Goal: Transaction & Acquisition: Purchase product/service

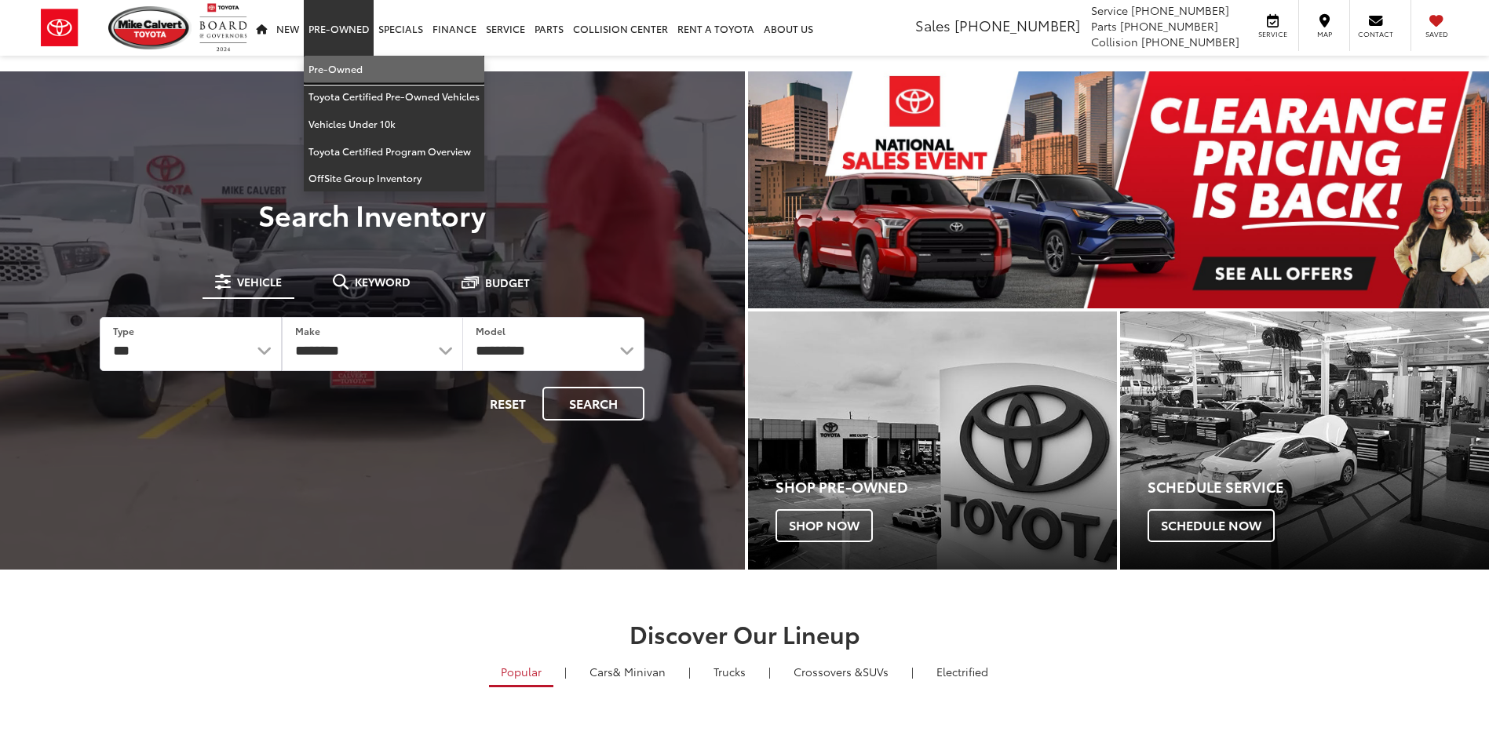
click at [348, 68] on link "Pre-Owned" at bounding box center [394, 69] width 181 height 27
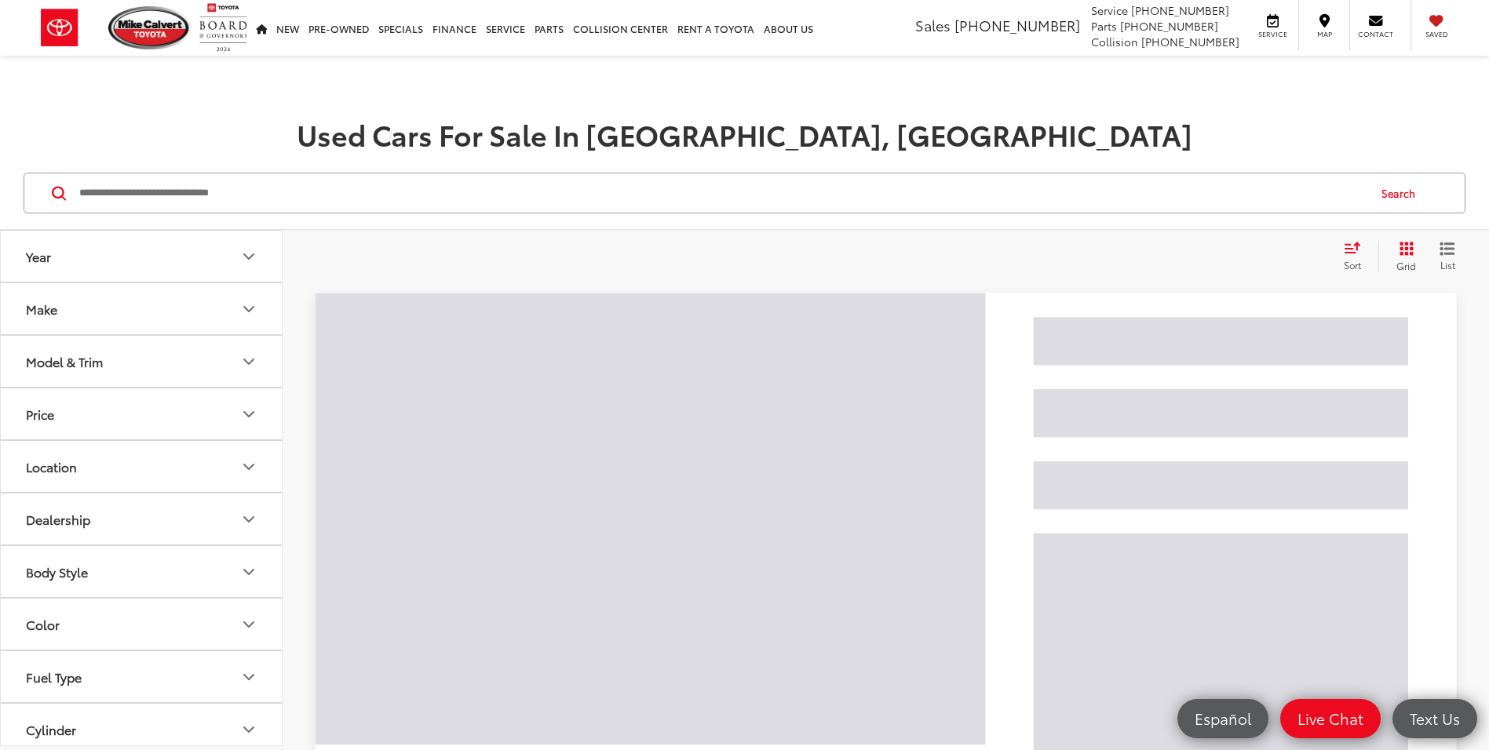
click at [378, 188] on input "Search by Make, Model, or Keyword" at bounding box center [722, 193] width 1289 height 38
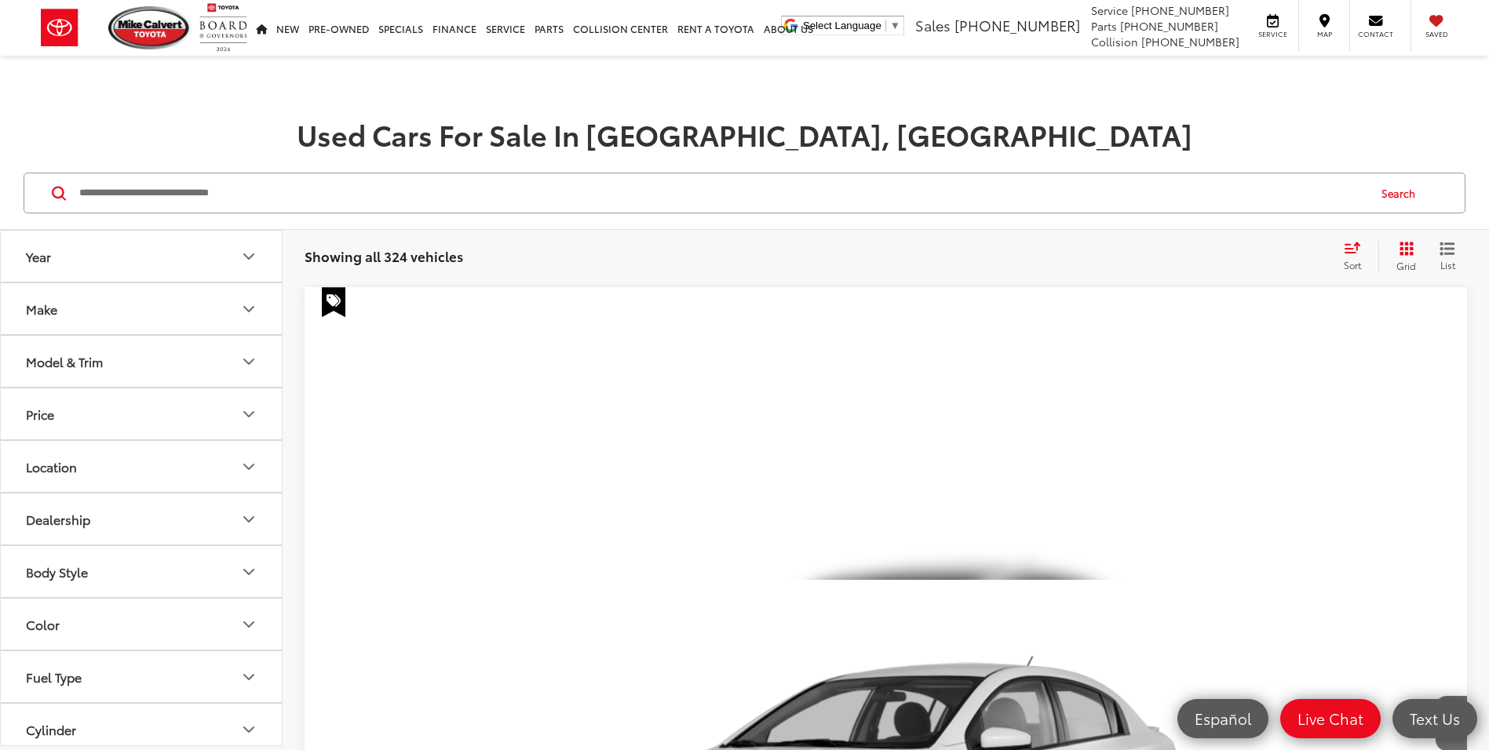
paste input "*******"
type input "*******"
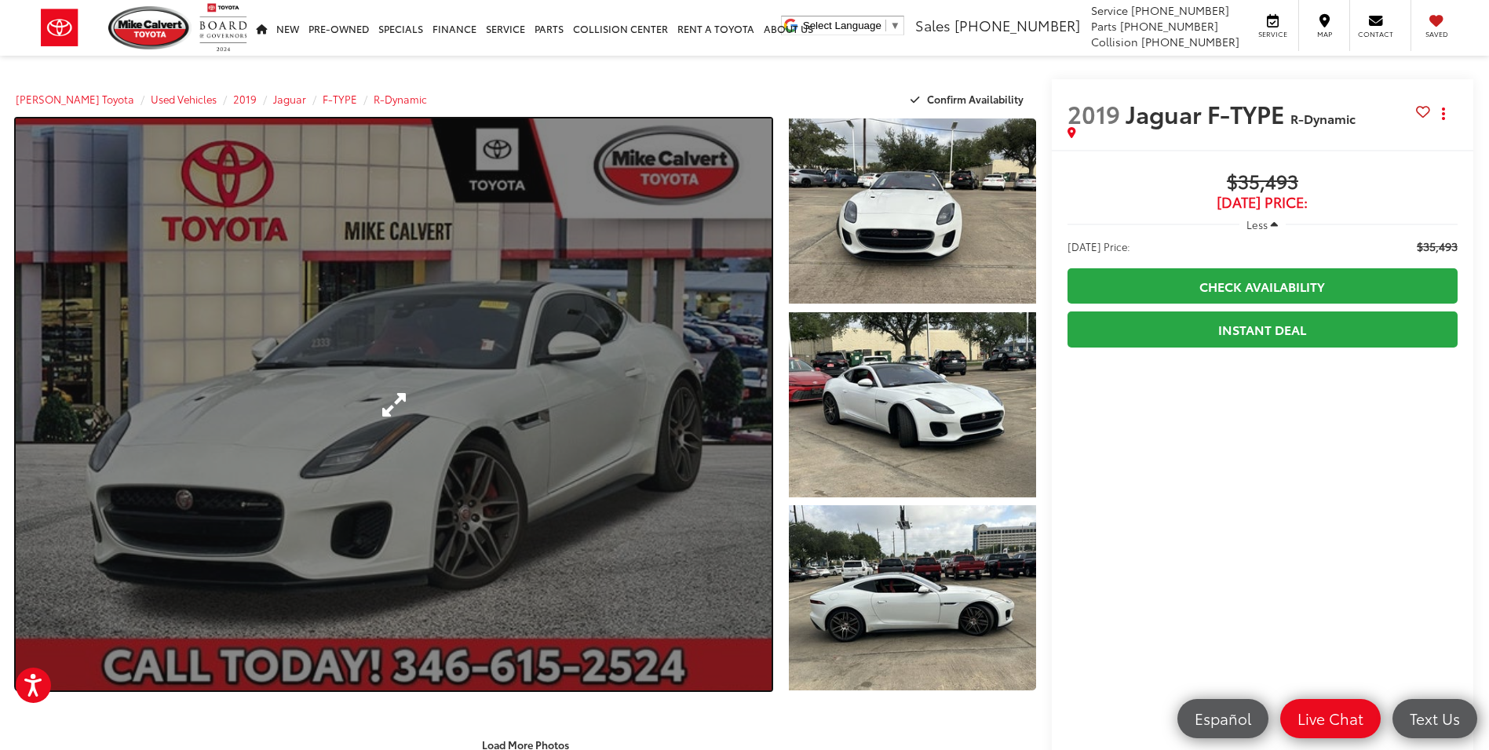
click at [612, 218] on link "Expand Photo 0" at bounding box center [394, 405] width 756 height 572
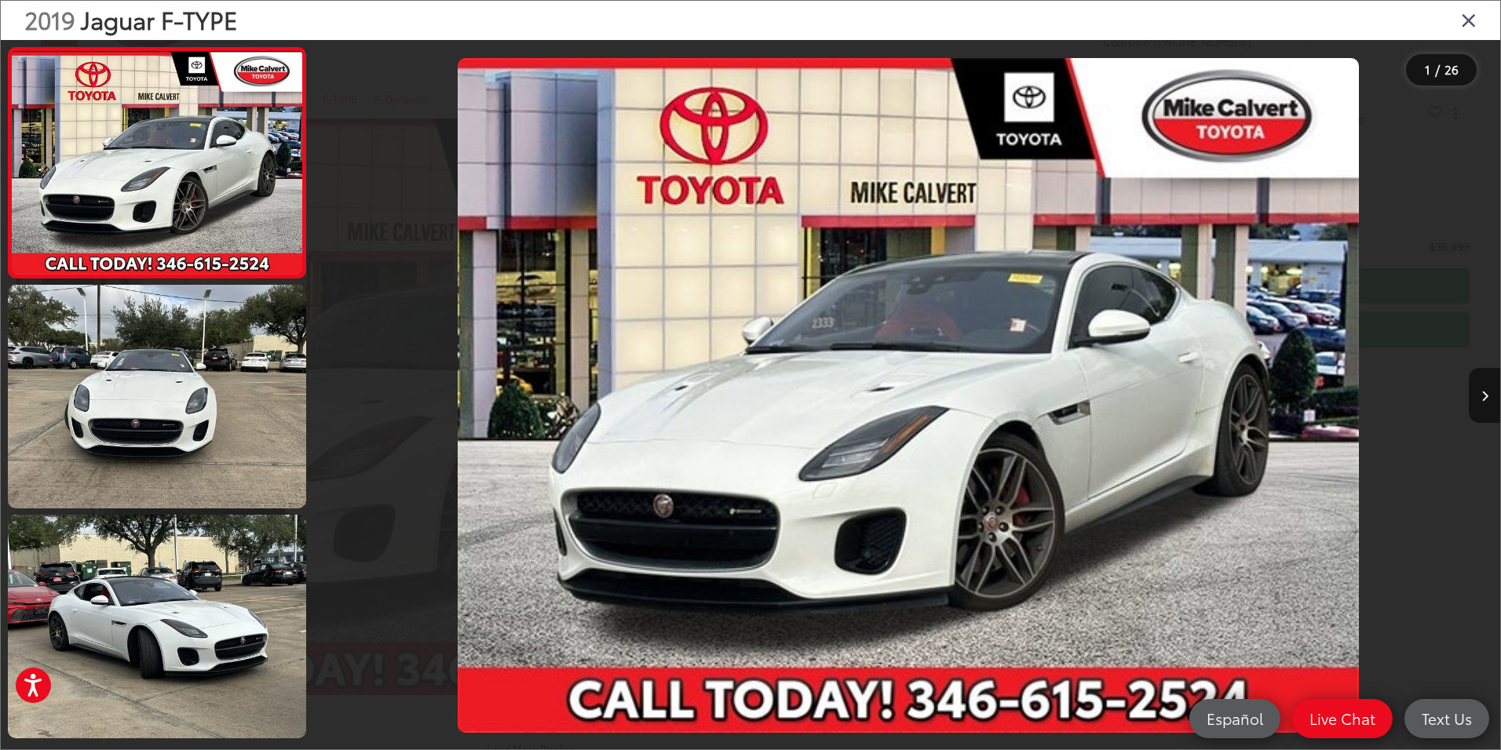
click at [1475, 20] on icon "Close gallery" at bounding box center [1468, 19] width 16 height 20
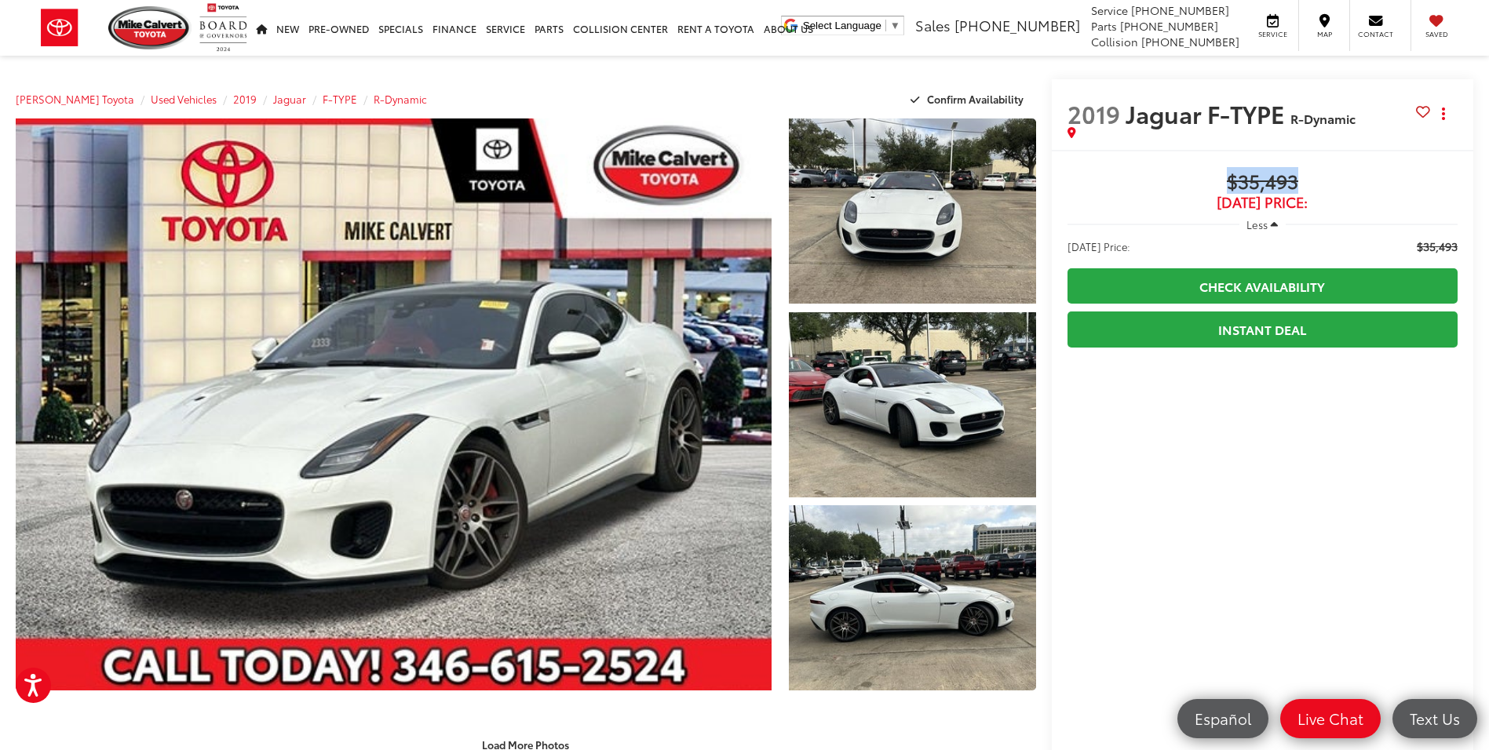
drag, startPoint x: 1304, startPoint y: 183, endPoint x: 1225, endPoint y: 179, distance: 78.6
click at [1225, 179] on span "$35,493" at bounding box center [1262, 183] width 390 height 24
drag, startPoint x: 1225, startPoint y: 179, endPoint x: 1242, endPoint y: 175, distance: 16.9
copy span "$35,493"
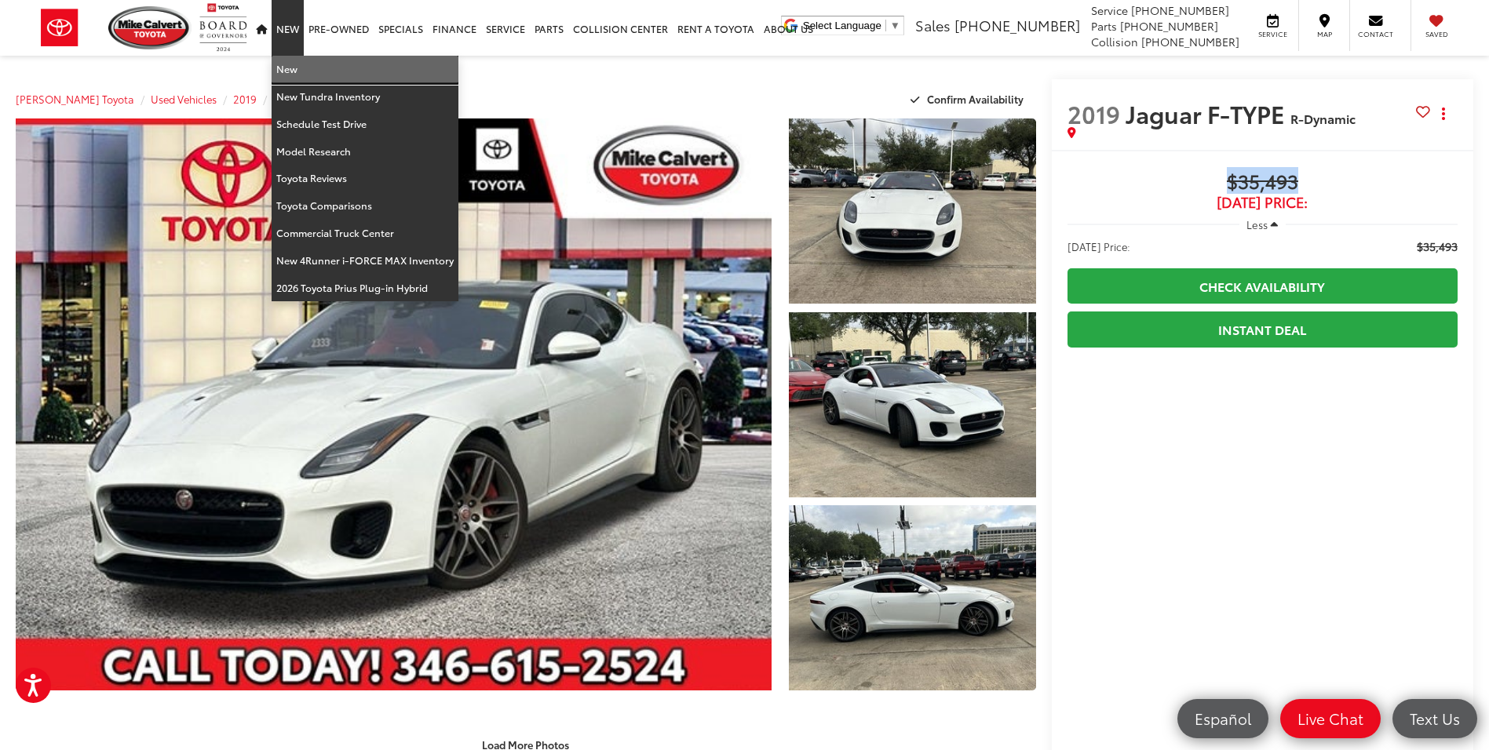
click at [299, 66] on link "New" at bounding box center [365, 69] width 187 height 27
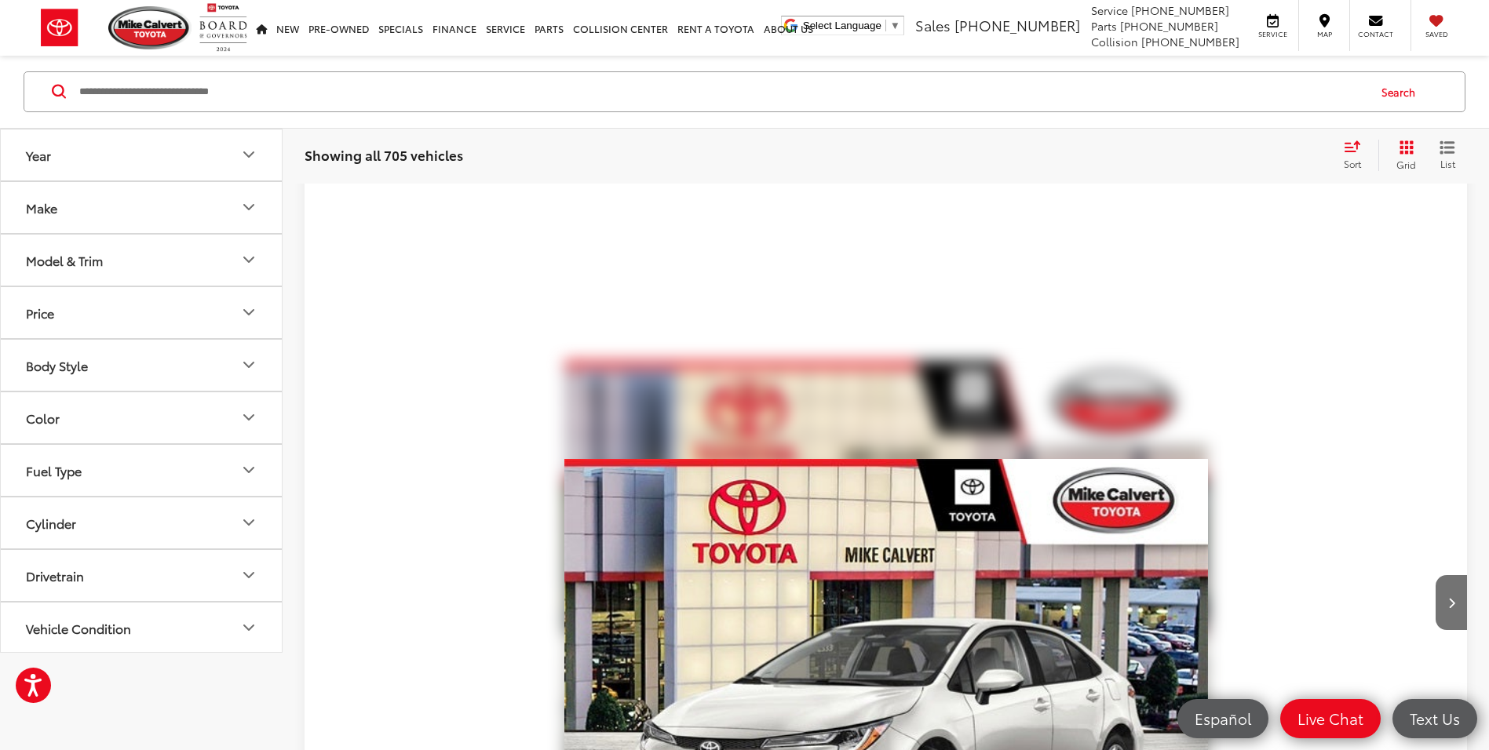
scroll to position [157, 0]
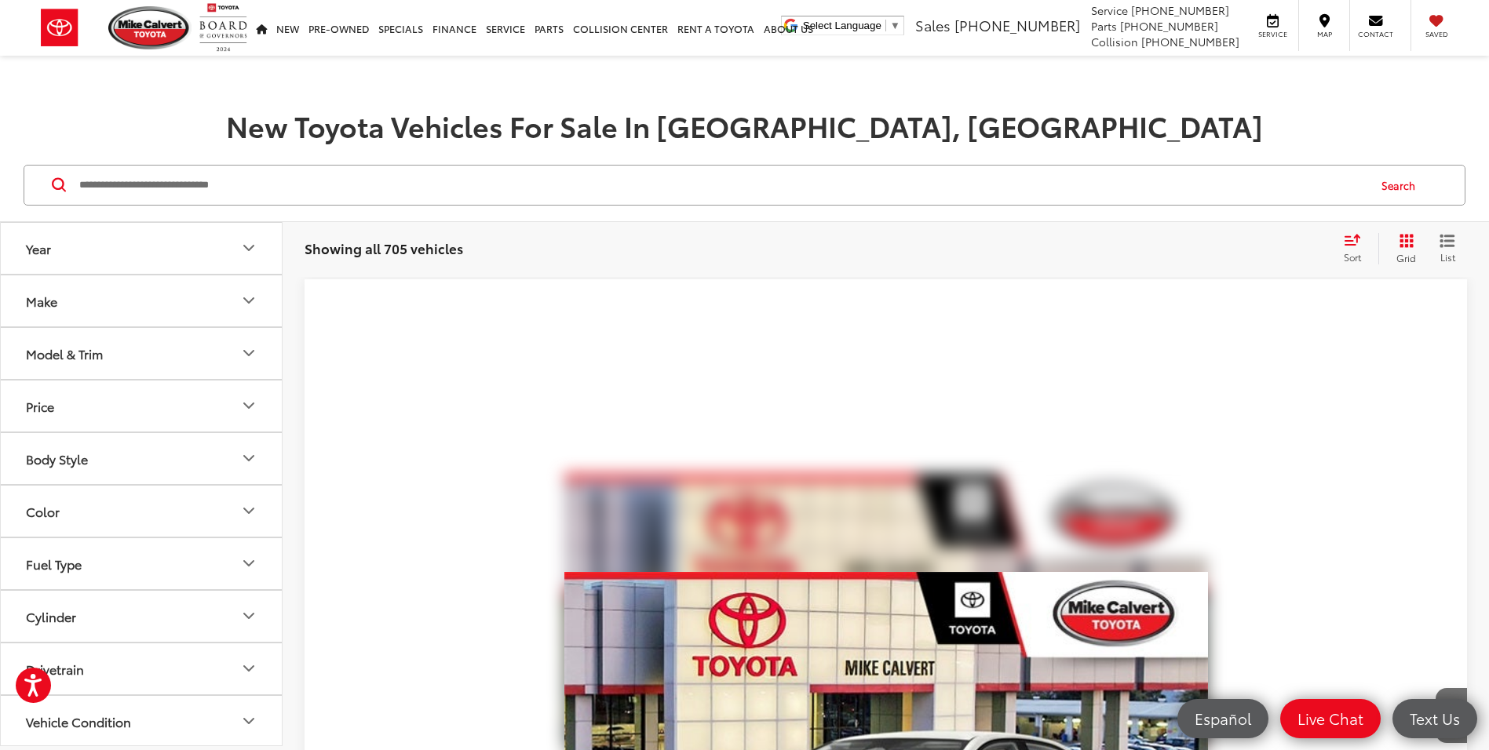
click at [108, 348] on button "Model & Trim" at bounding box center [142, 353] width 283 height 51
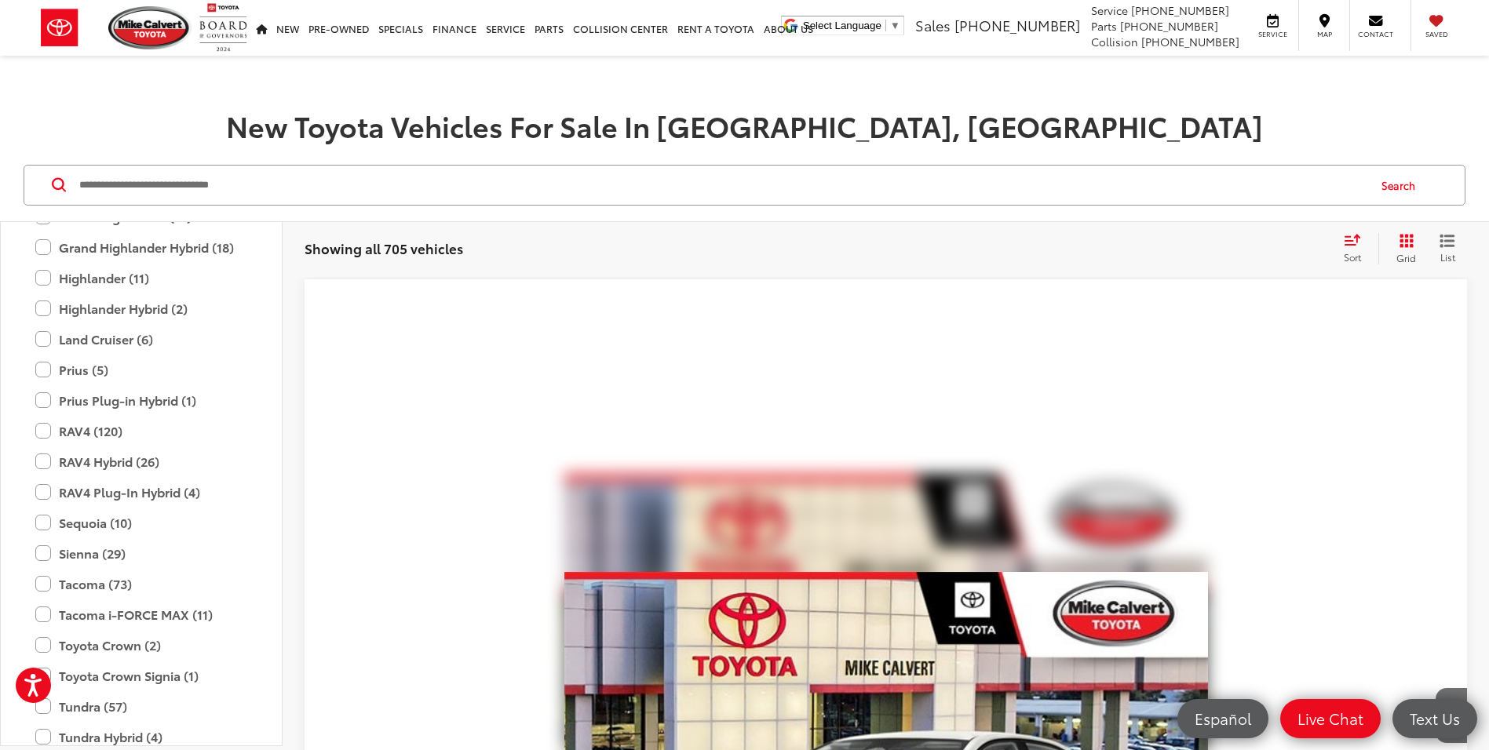
scroll to position [618, 0]
click at [44, 430] on label "RAV4 (120)" at bounding box center [141, 430] width 212 height 27
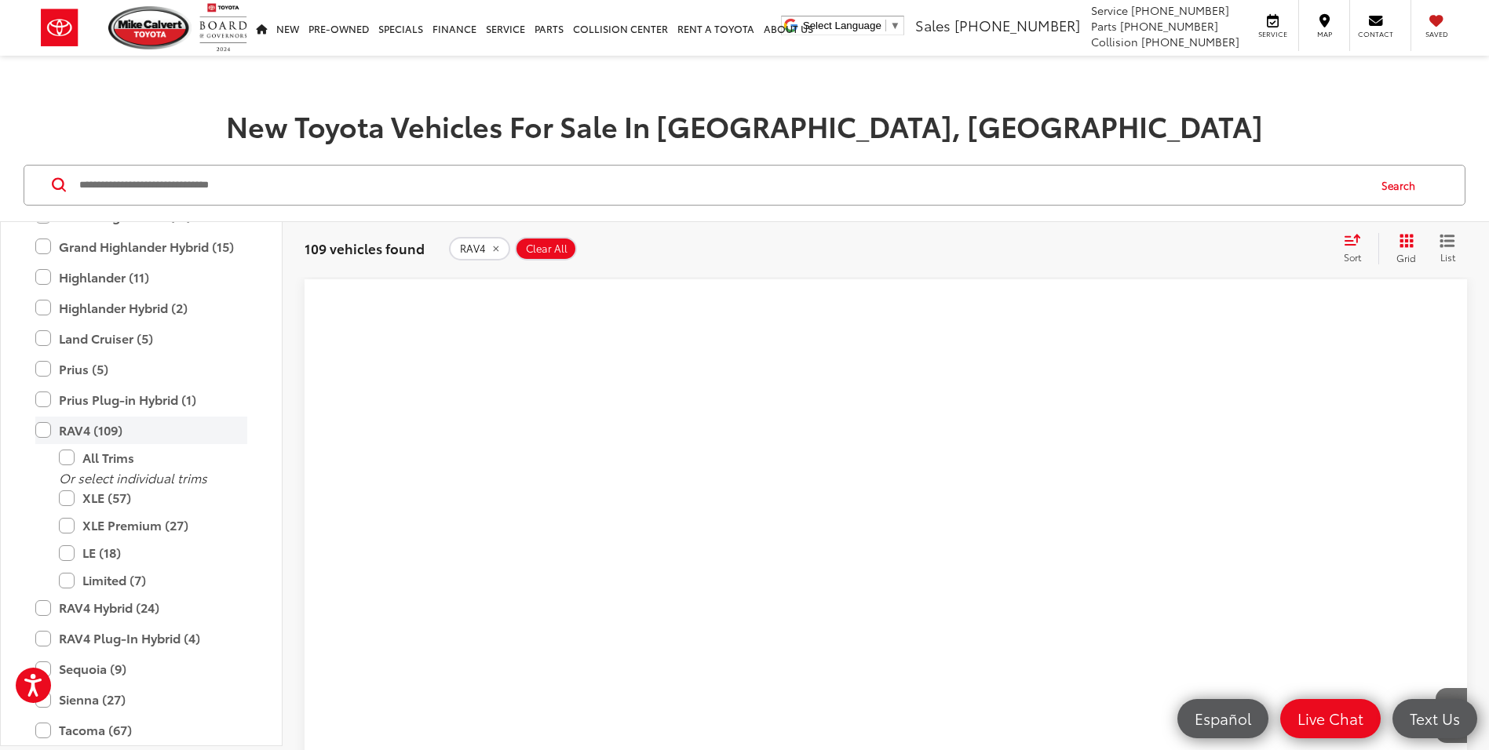
click at [38, 432] on label "RAV4 (109)" at bounding box center [141, 430] width 212 height 27
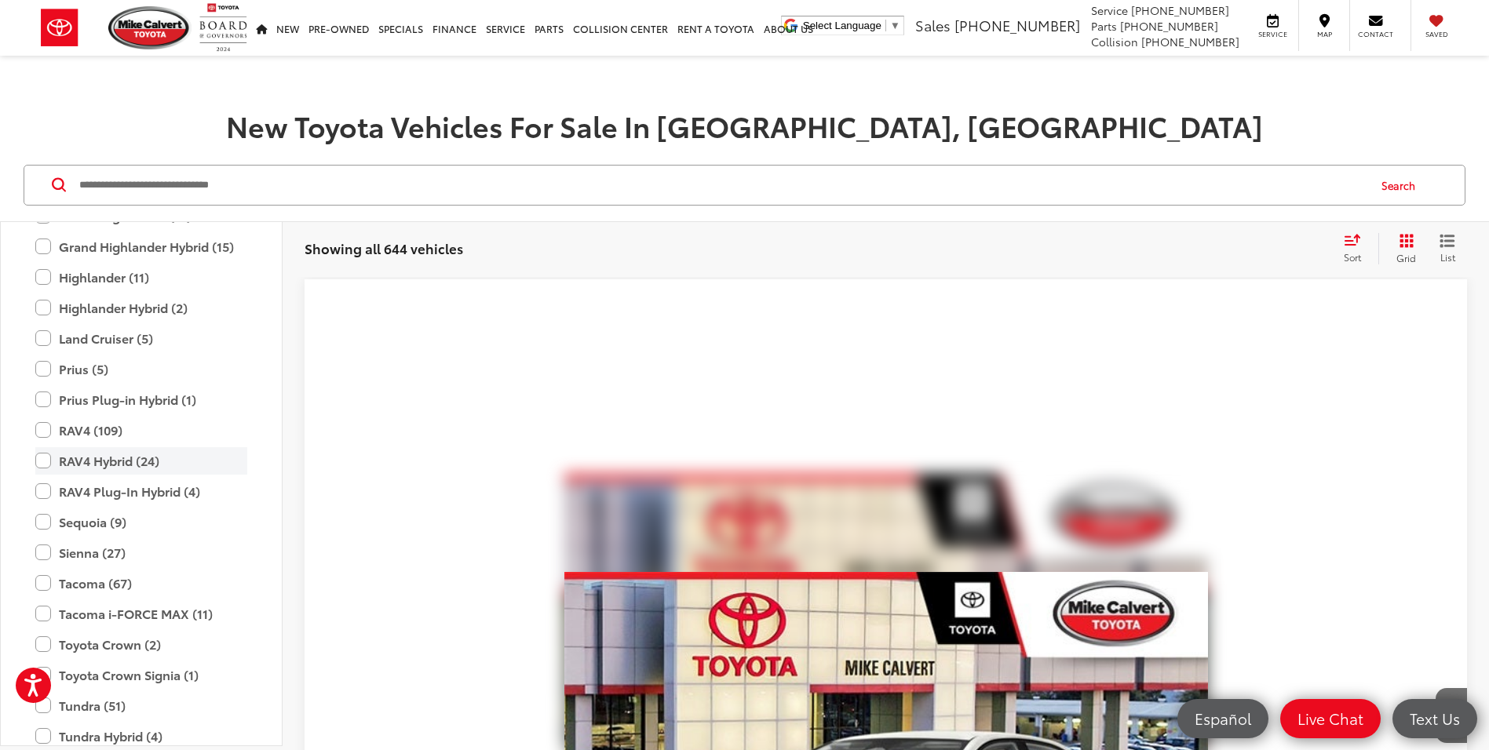
click at [45, 461] on label "RAV4 Hybrid (24)" at bounding box center [141, 460] width 212 height 27
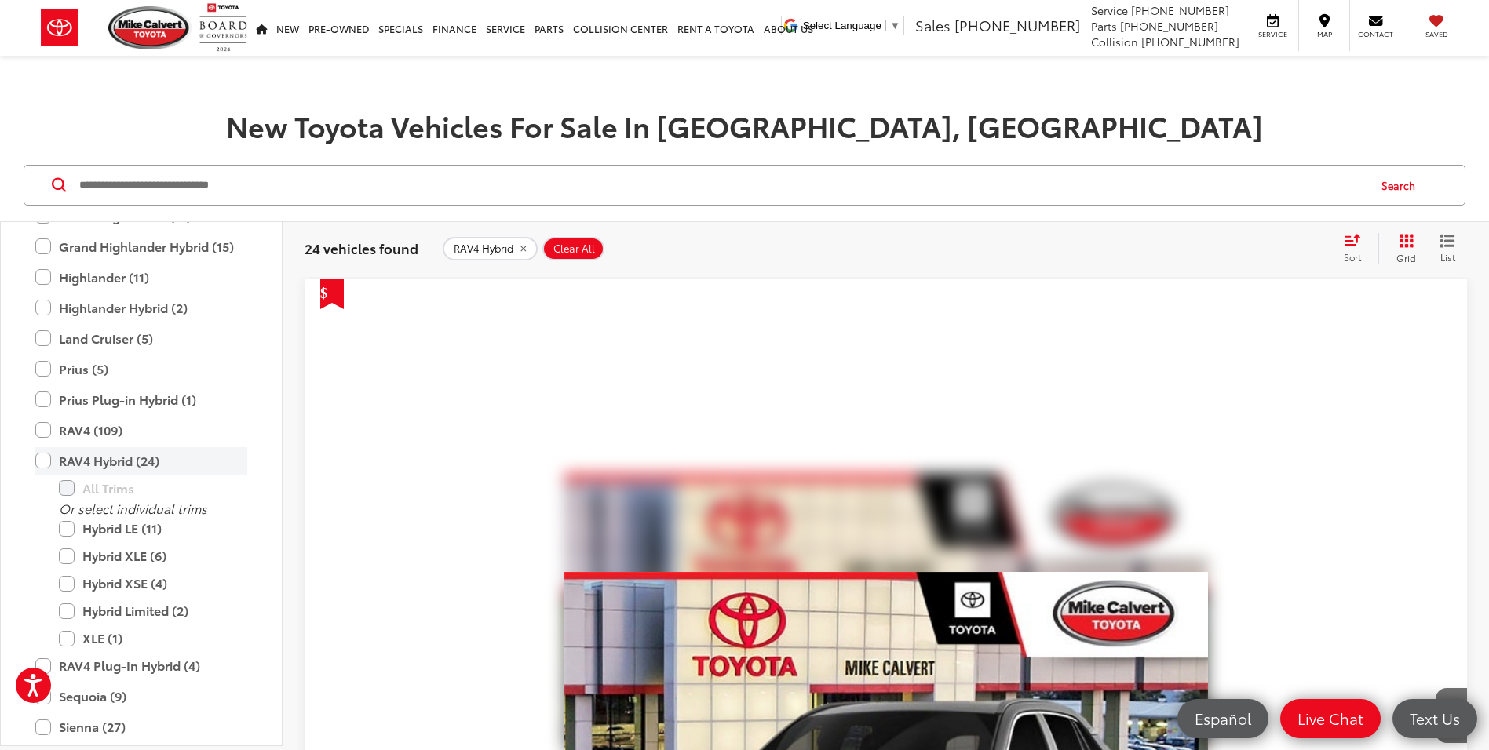
click at [69, 575] on label "Hybrid XSE (4)" at bounding box center [153, 583] width 188 height 27
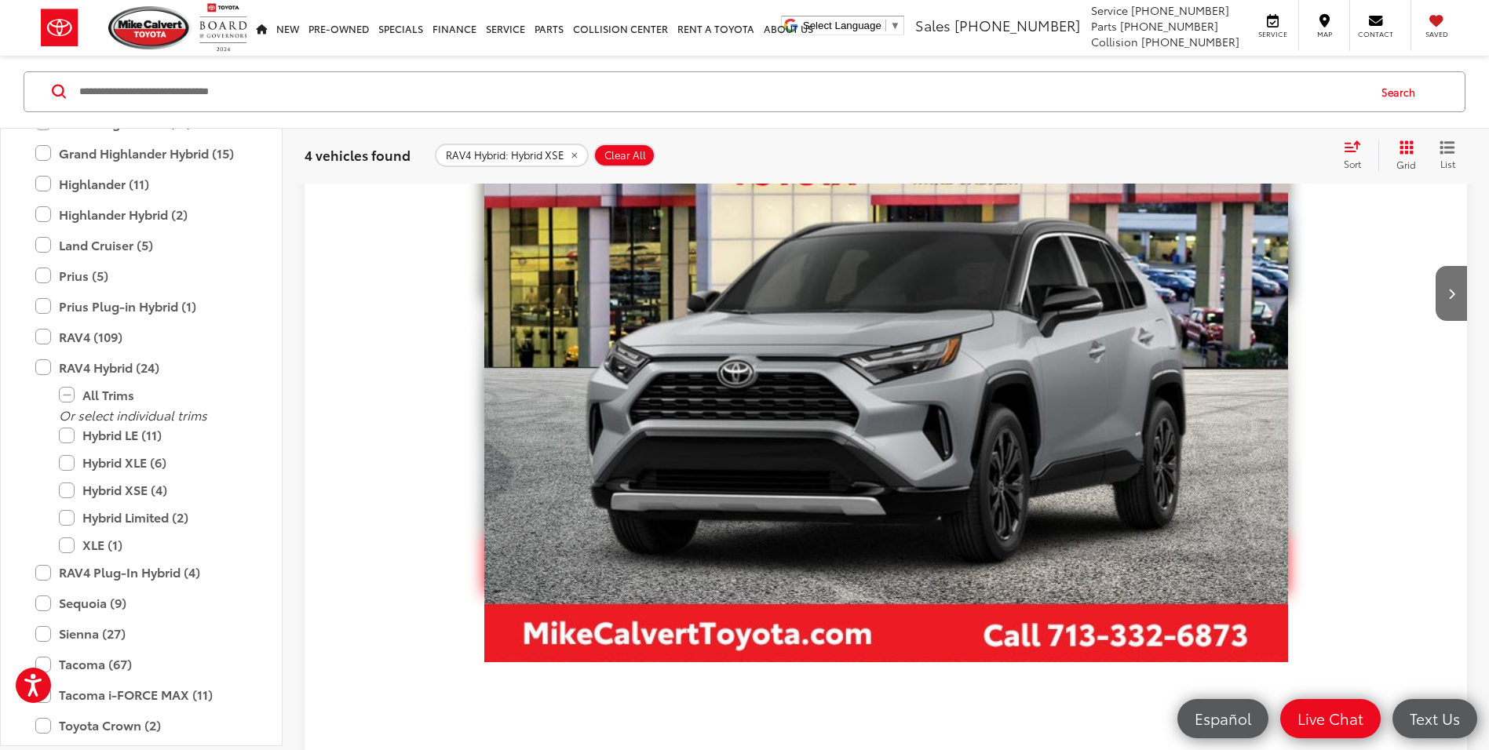
scroll to position [2197, 0]
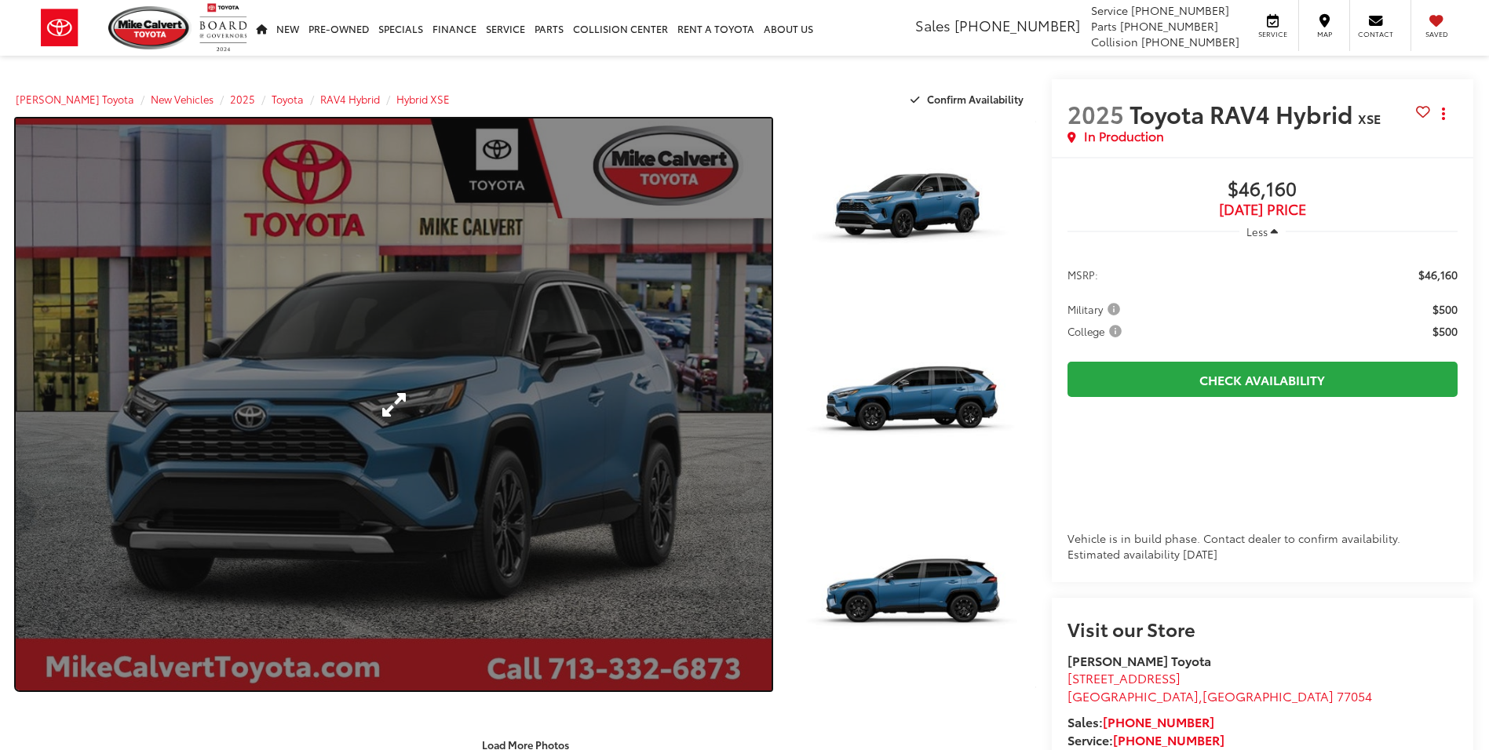
click at [573, 261] on link "Expand Photo 0" at bounding box center [394, 405] width 756 height 572
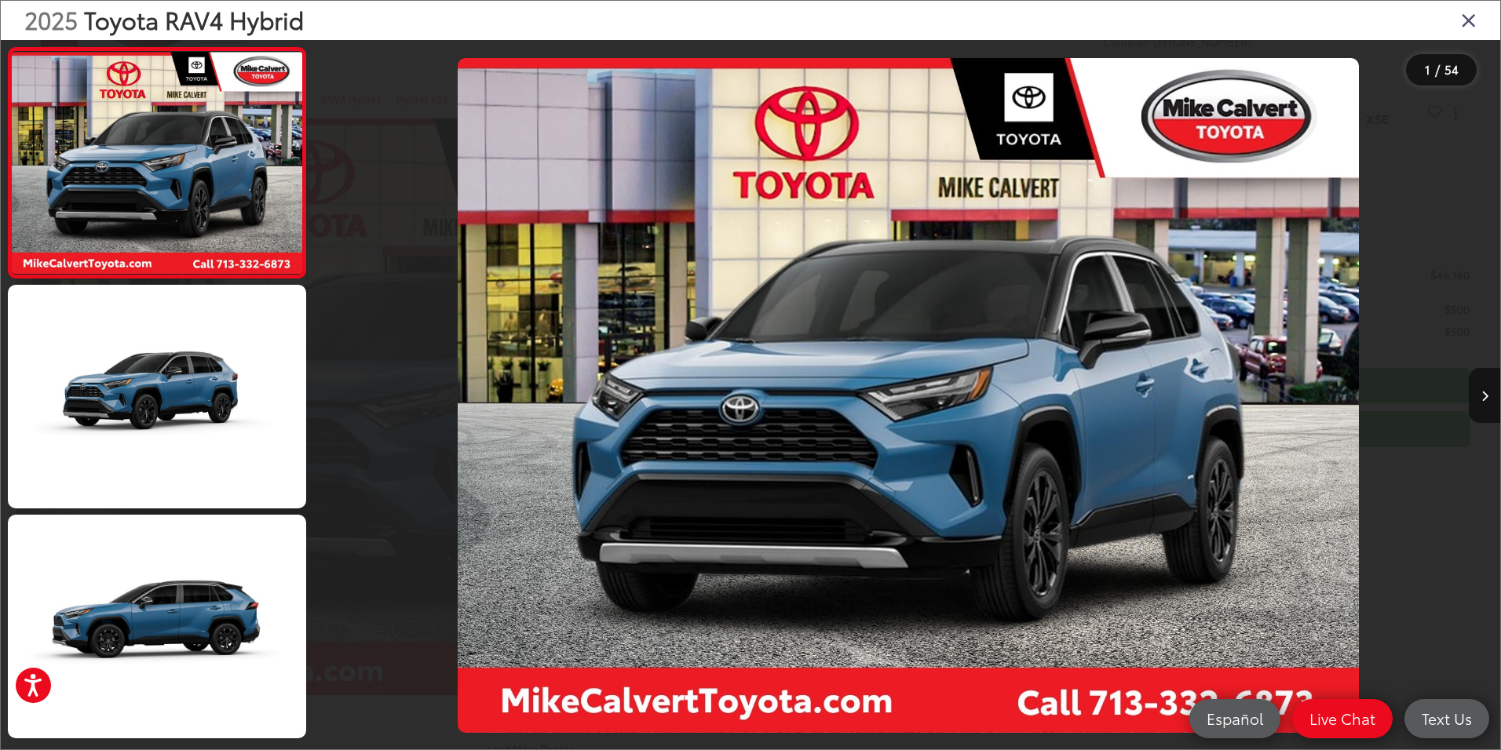
click at [1468, 19] on icon "Close gallery" at bounding box center [1468, 19] width 16 height 20
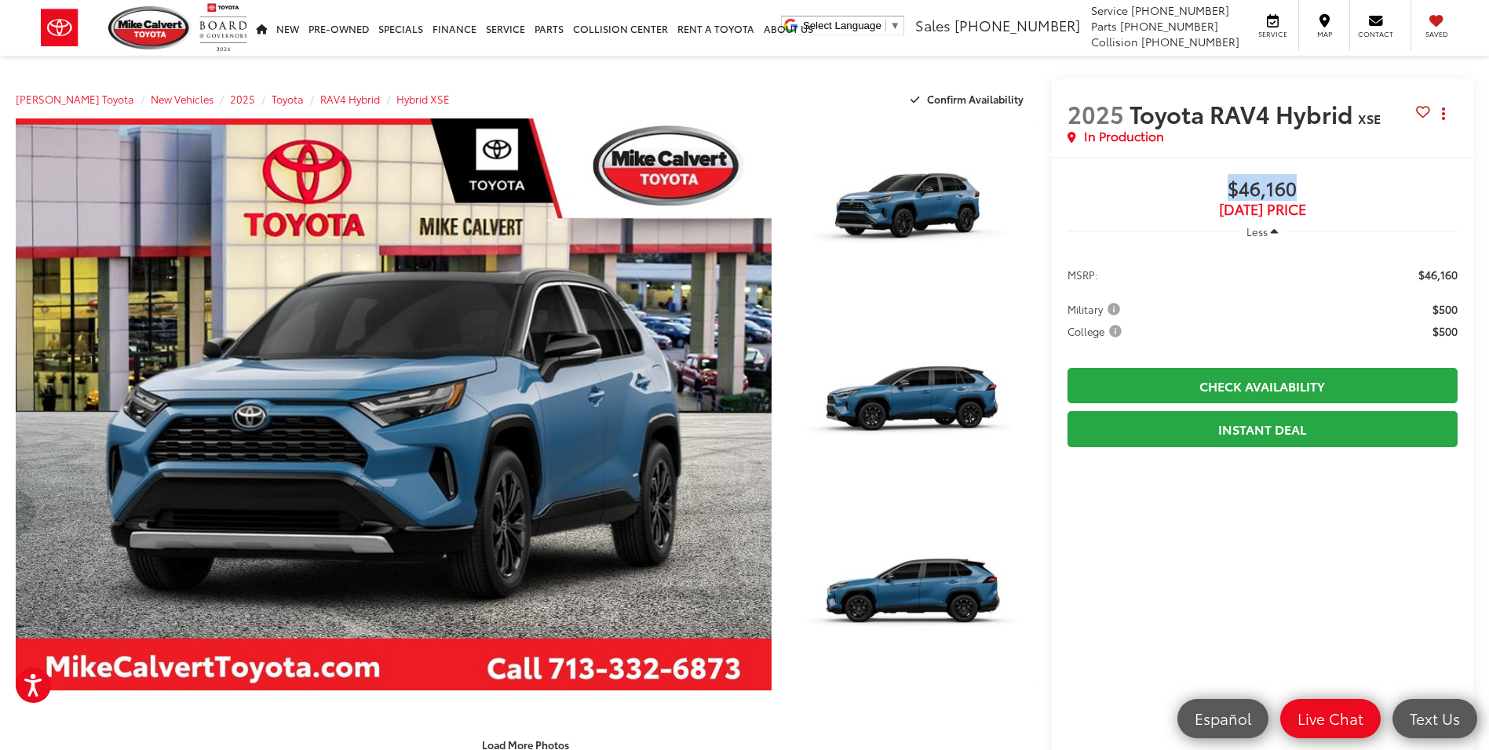
drag, startPoint x: 1269, startPoint y: 189, endPoint x: 1216, endPoint y: 188, distance: 52.6
click at [1216, 188] on span "$46,160" at bounding box center [1262, 190] width 390 height 24
drag, startPoint x: 1218, startPoint y: 188, endPoint x: 1250, endPoint y: 182, distance: 32.6
copy span "$46,160"
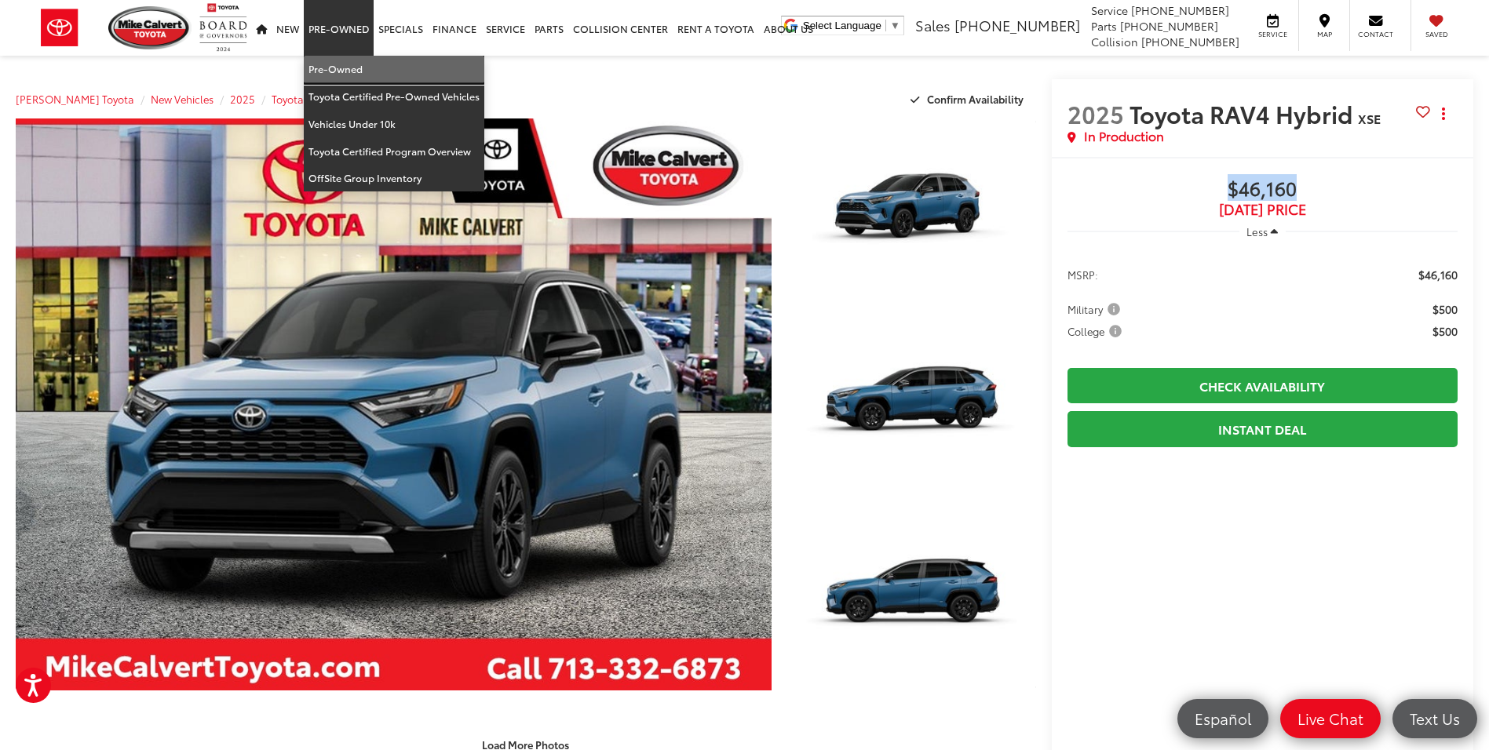
click at [346, 66] on link "Pre-Owned" at bounding box center [394, 69] width 181 height 27
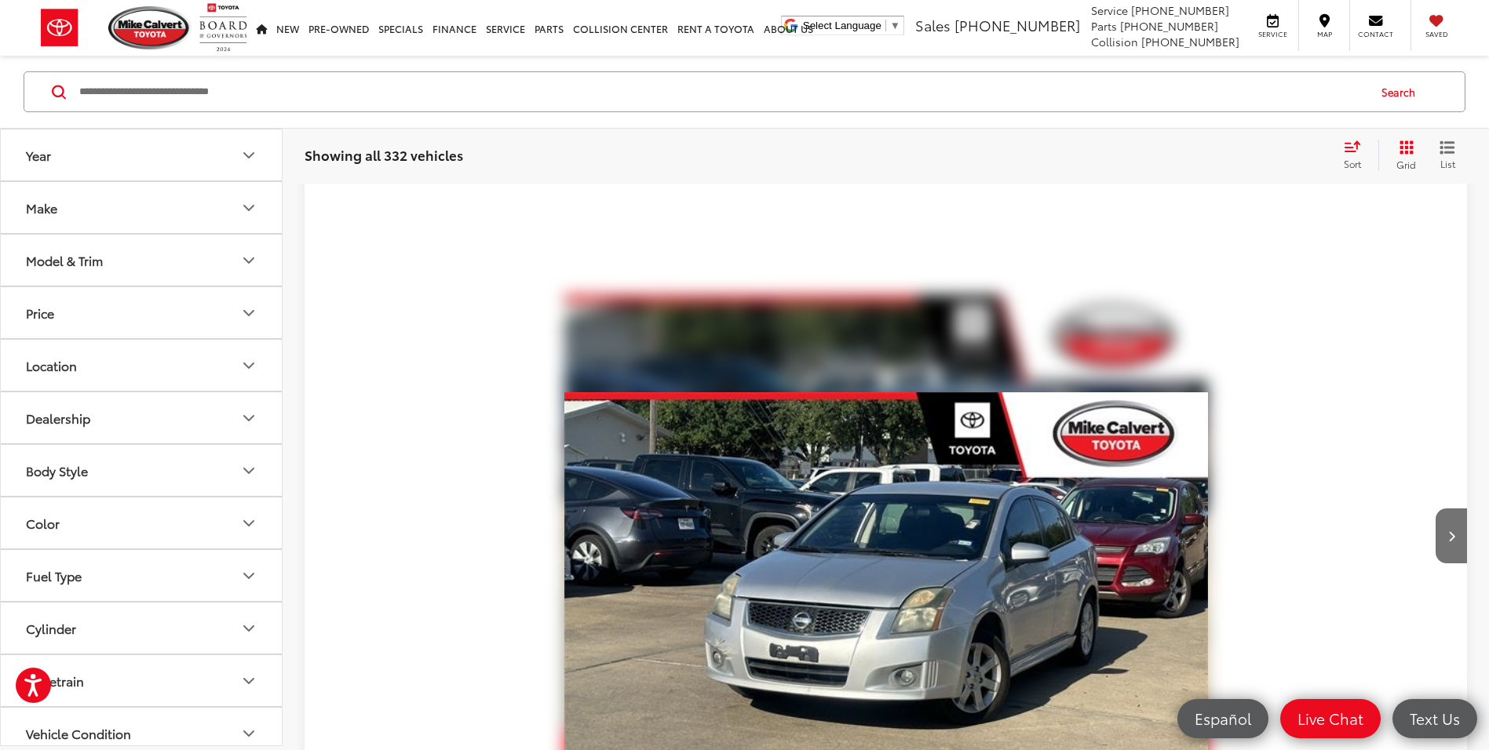
scroll to position [6592, 0]
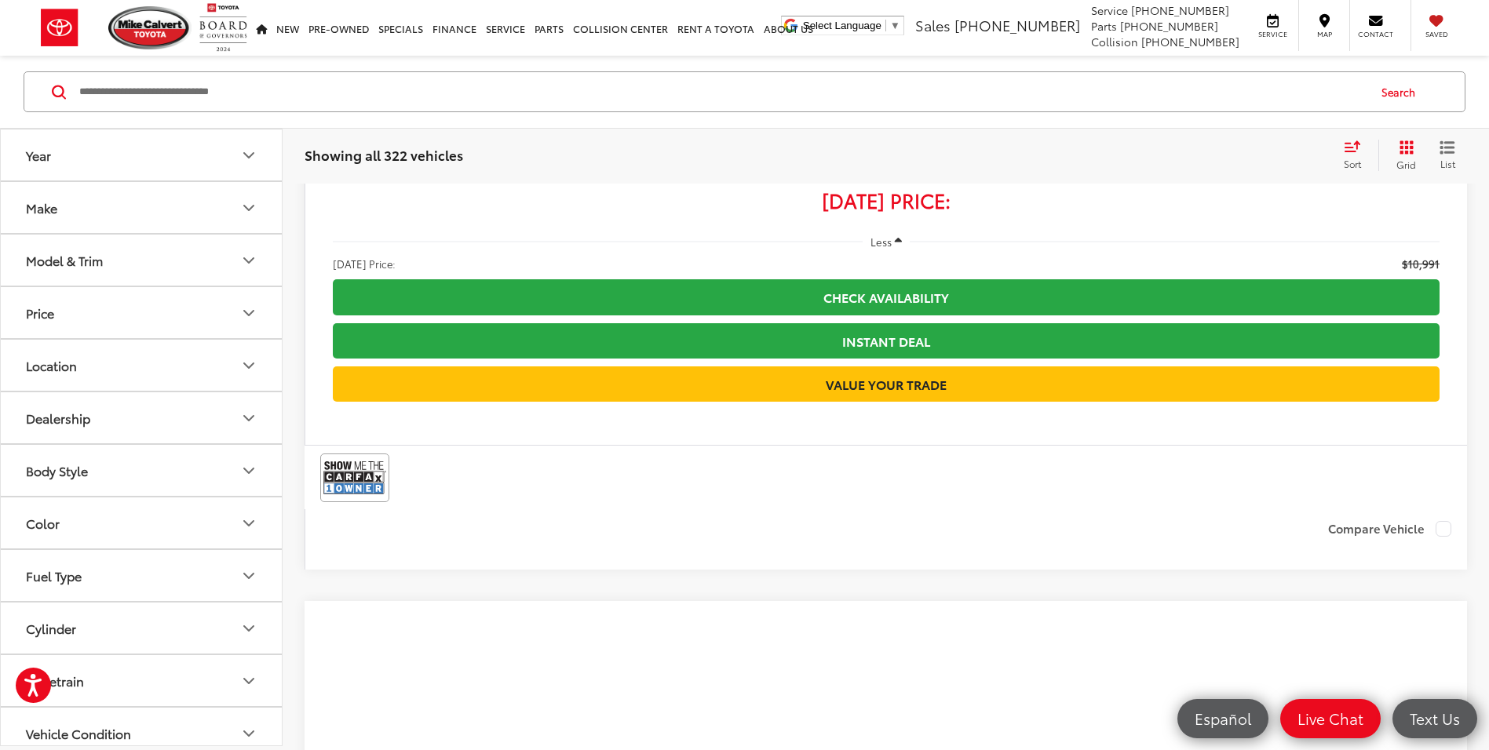
scroll to position [4507, 0]
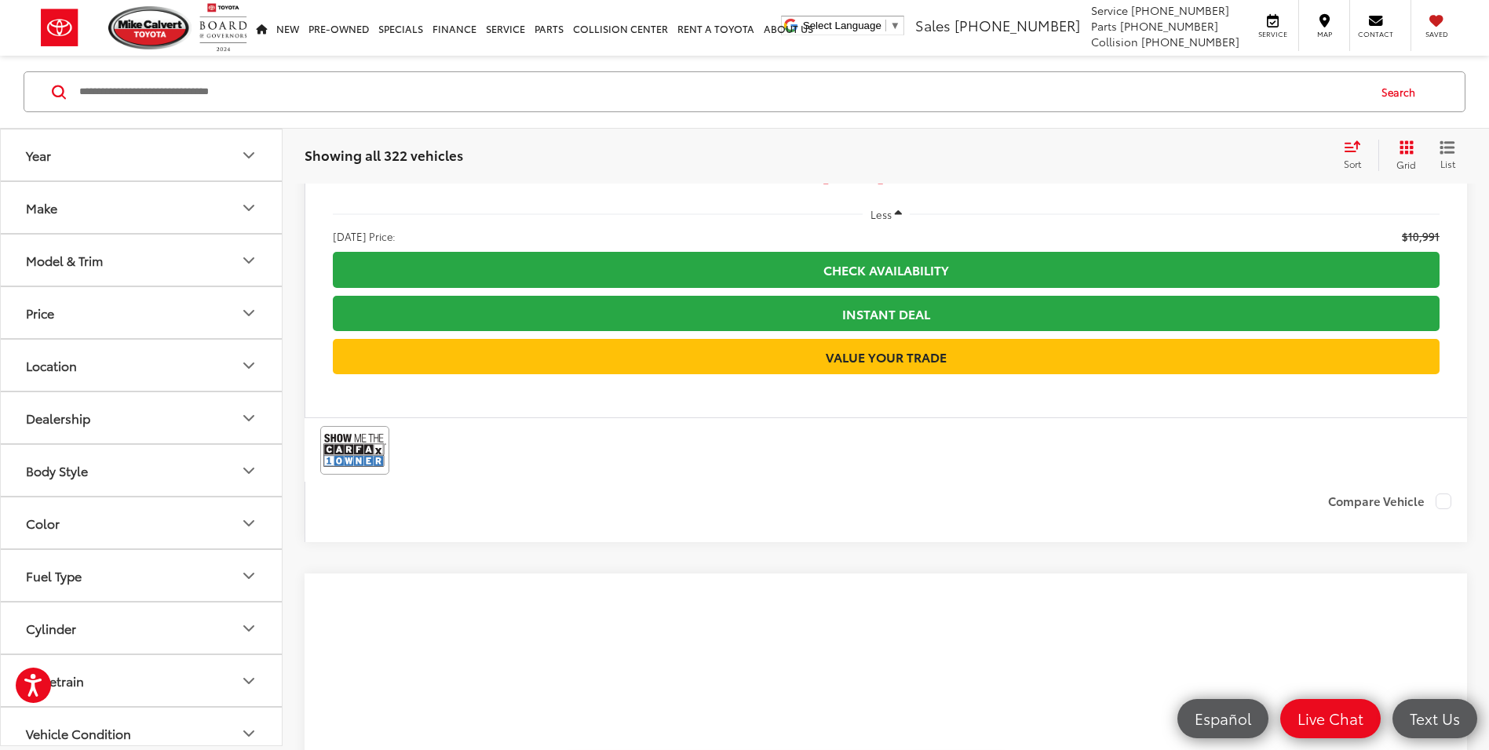
drag, startPoint x: 388, startPoint y: 589, endPoint x: 340, endPoint y: 587, distance: 48.7
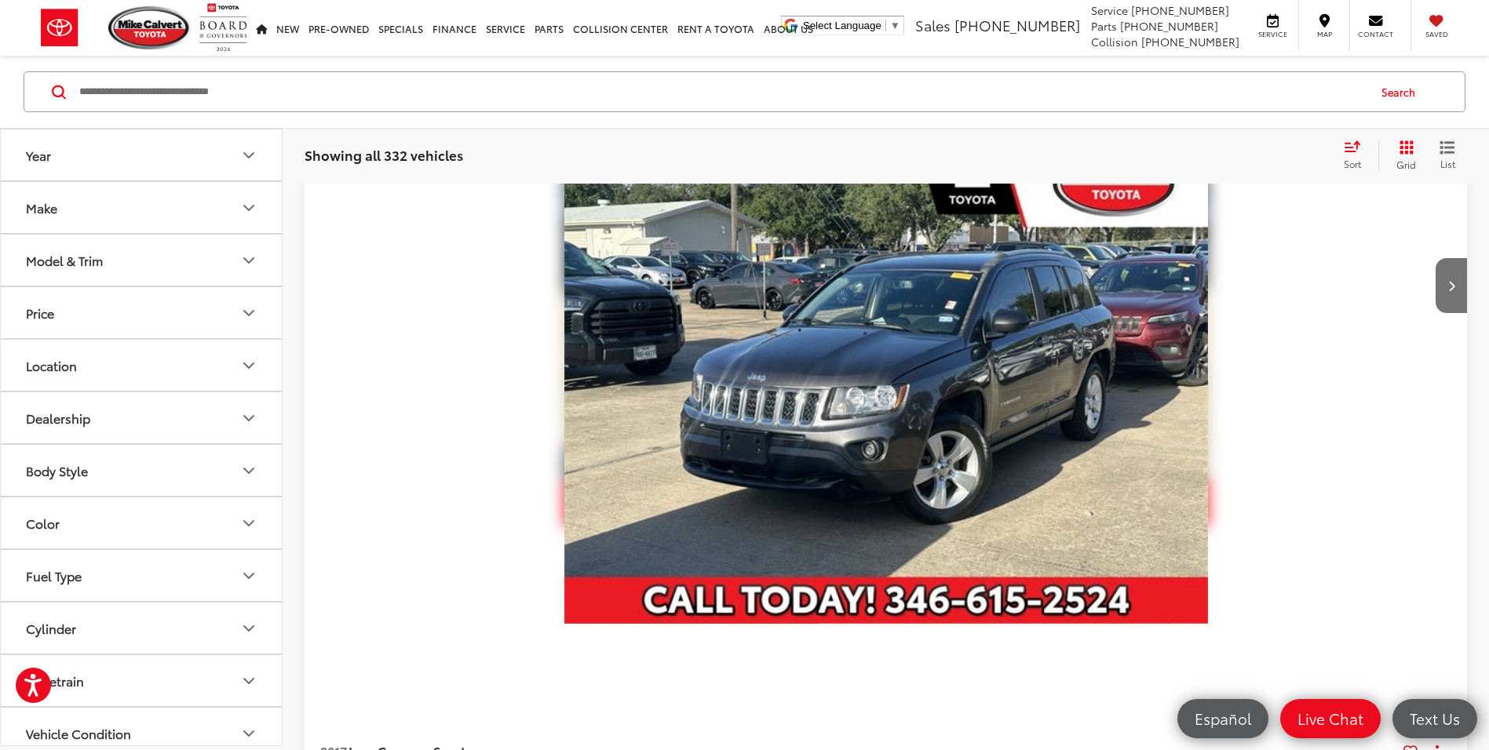
scroll to position [6722, 0]
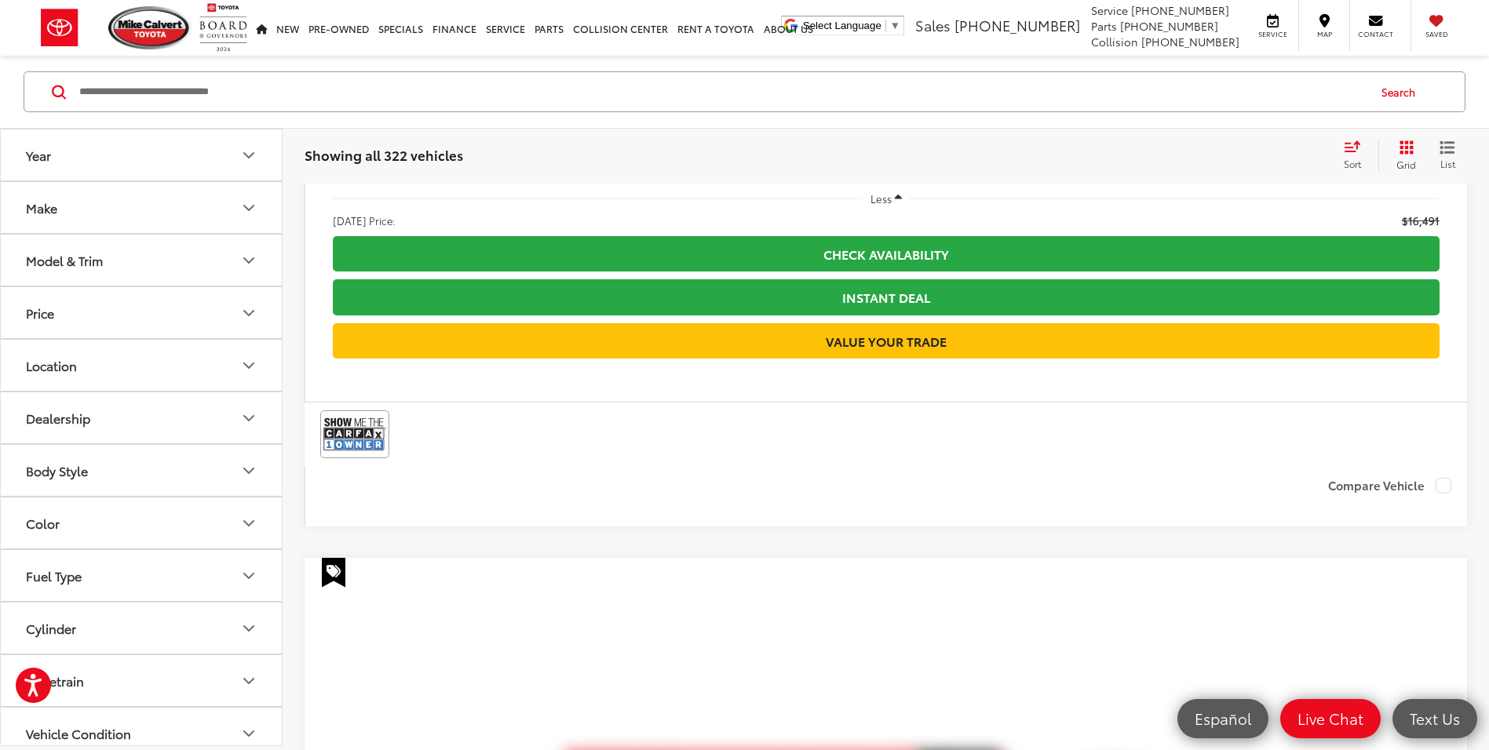
scroll to position [6278, 0]
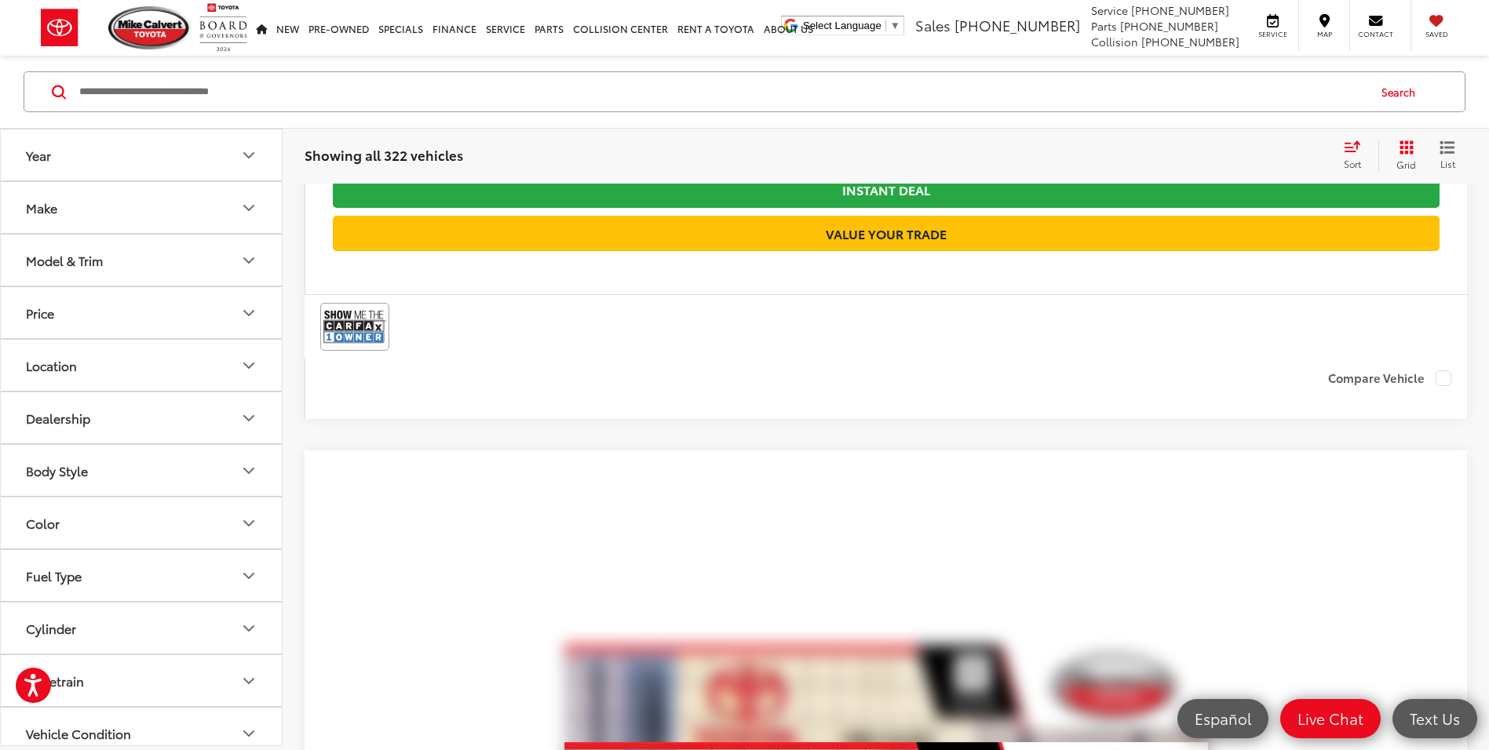
scroll to position [6514, 0]
